Goal: Information Seeking & Learning: Find specific fact

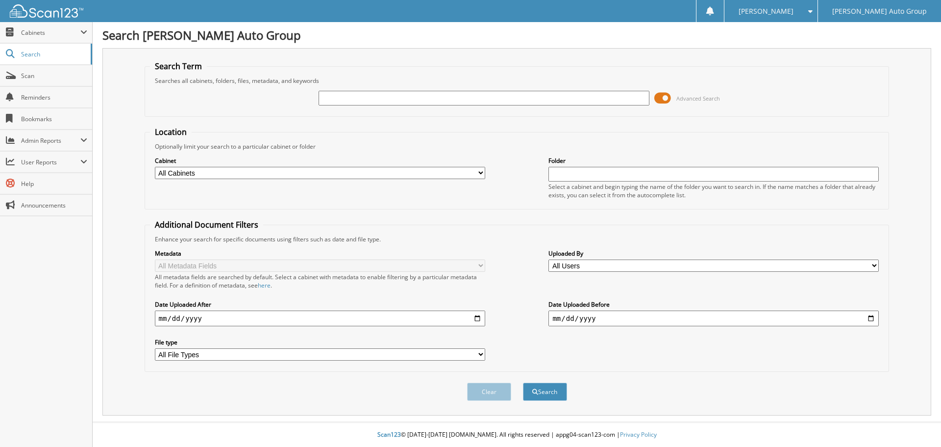
click at [671, 100] on span at bounding box center [663, 98] width 17 height 15
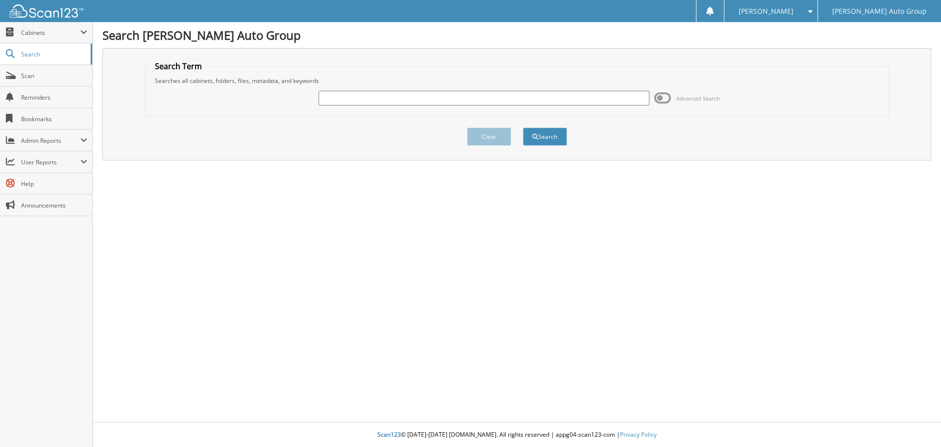
click at [535, 90] on div at bounding box center [484, 98] width 330 height 17
click at [531, 98] on input "text" at bounding box center [484, 98] width 330 height 15
paste input "[US_VEHICLE_IDENTIFICATION_NUMBER]"
type input "[US_VEHICLE_IDENTIFICATION_NUMBER]"
click at [523, 127] on button "Search" at bounding box center [545, 136] width 44 height 18
